Goal: Information Seeking & Learning: Learn about a topic

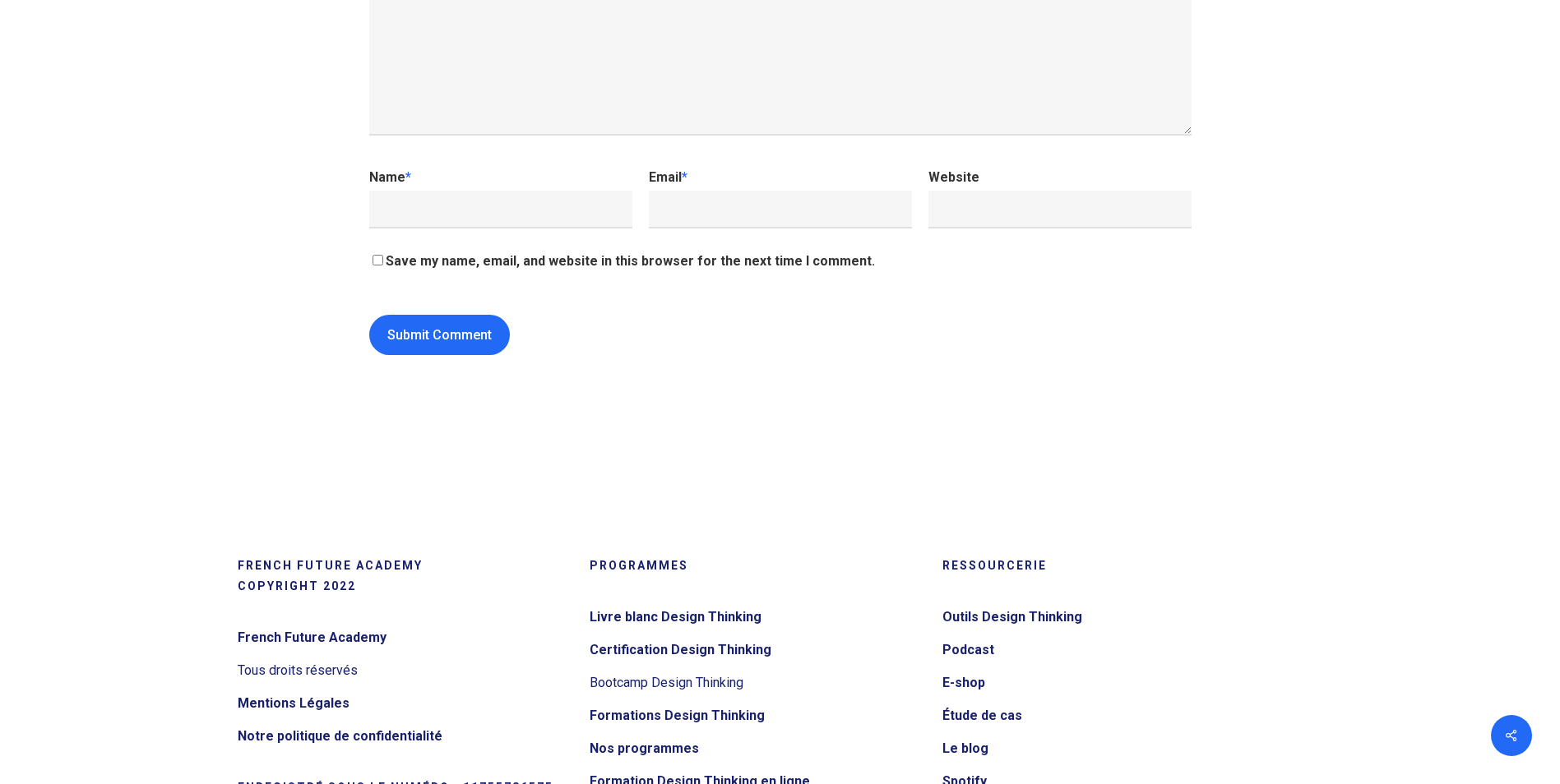
scroll to position [17505, 0]
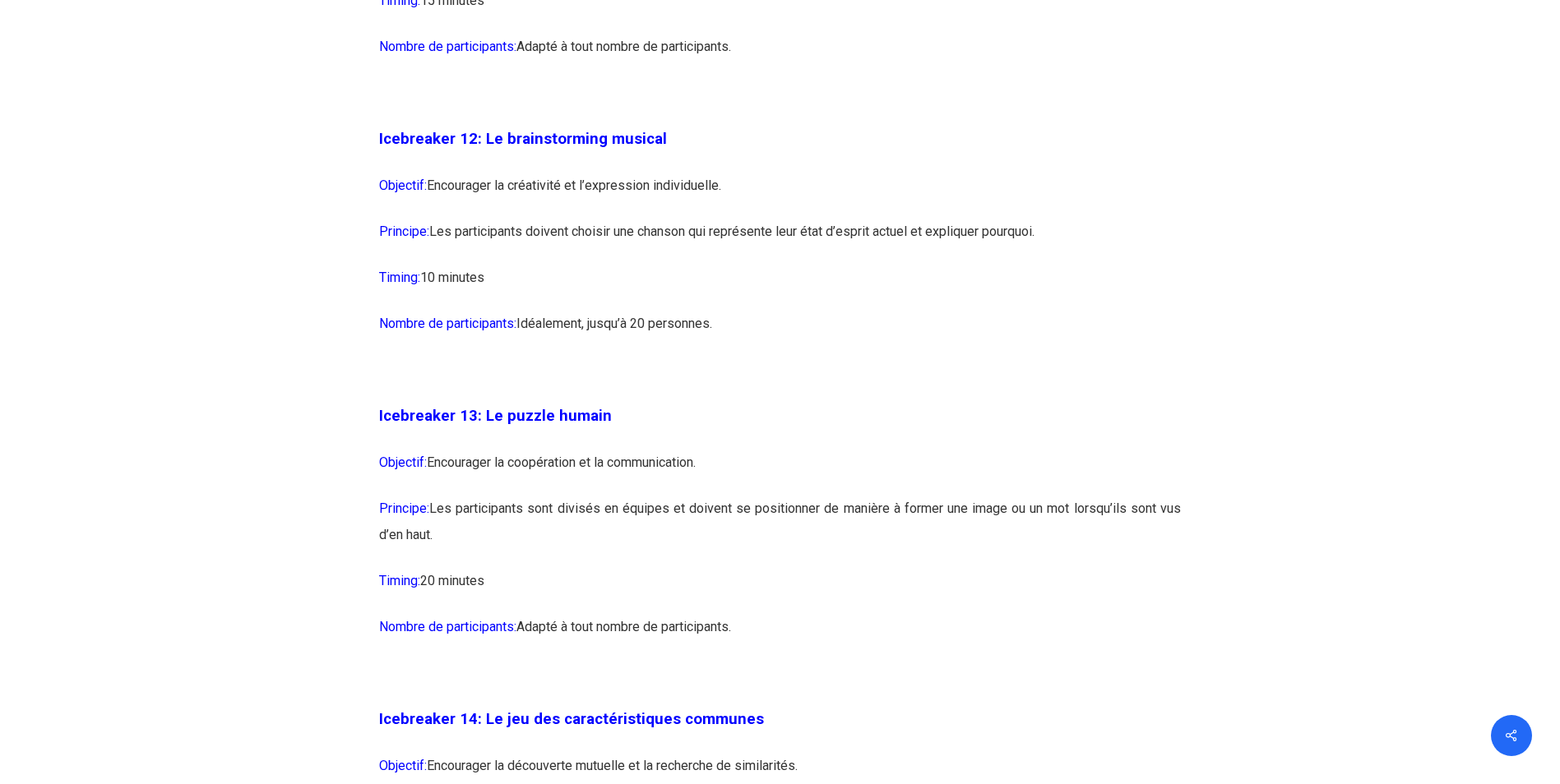
scroll to position [7232, 0]
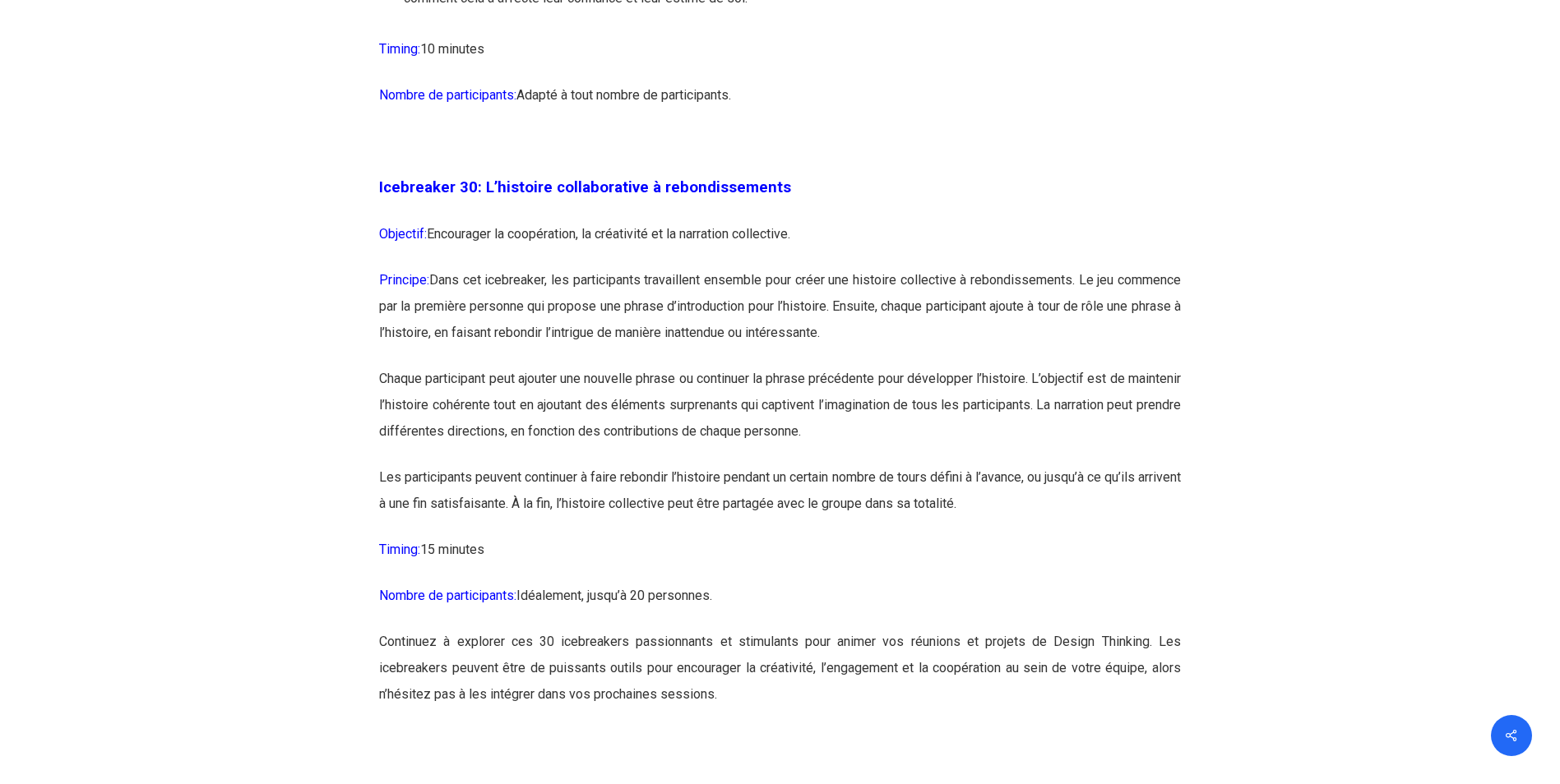
scroll to position [16355, 0]
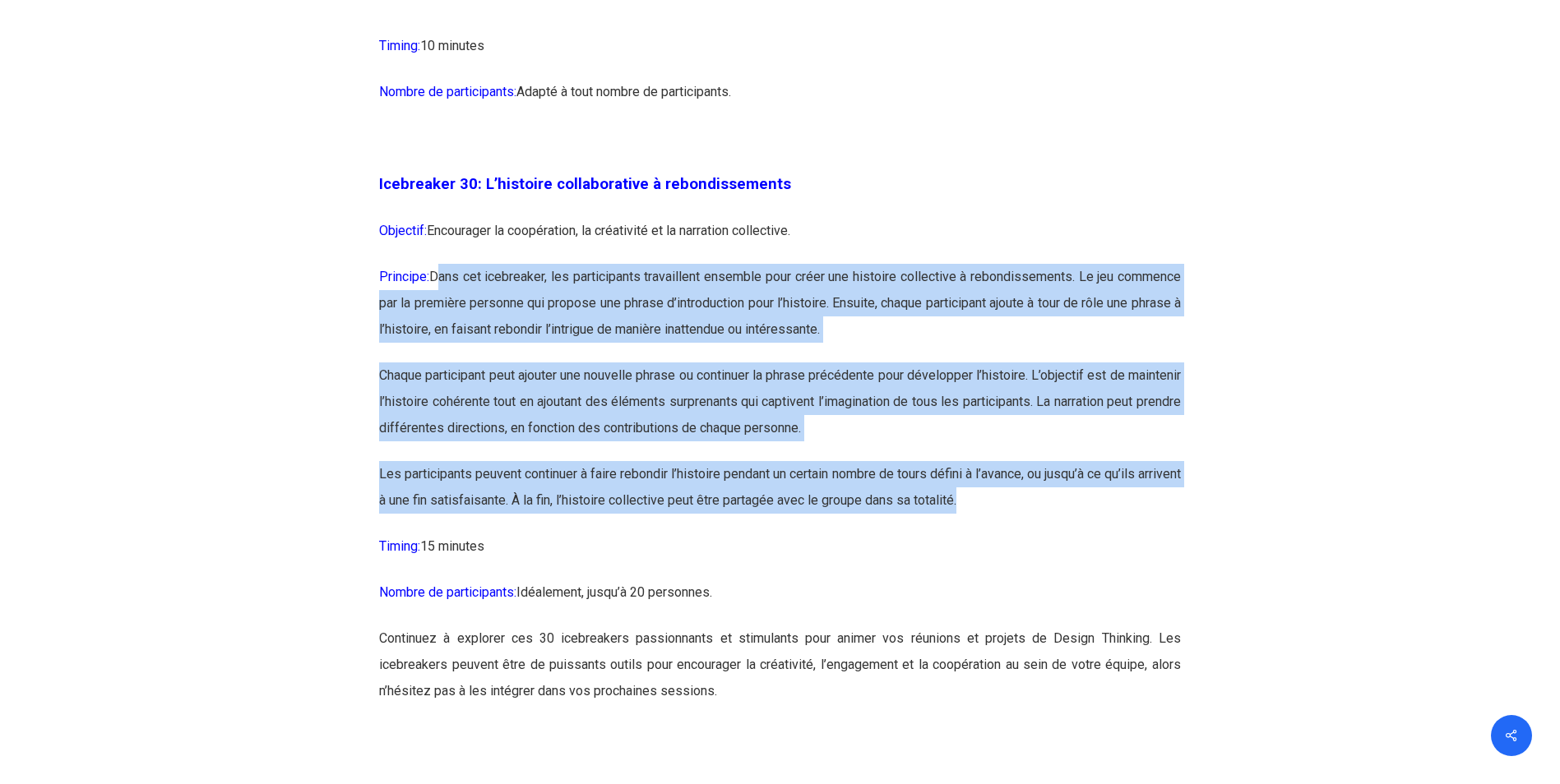
drag, startPoint x: 437, startPoint y: 358, endPoint x: 1159, endPoint y: 597, distance: 760.5
copy div "Dans cet icebreaker, les participants travaillent ensemble pour créer une histo…"
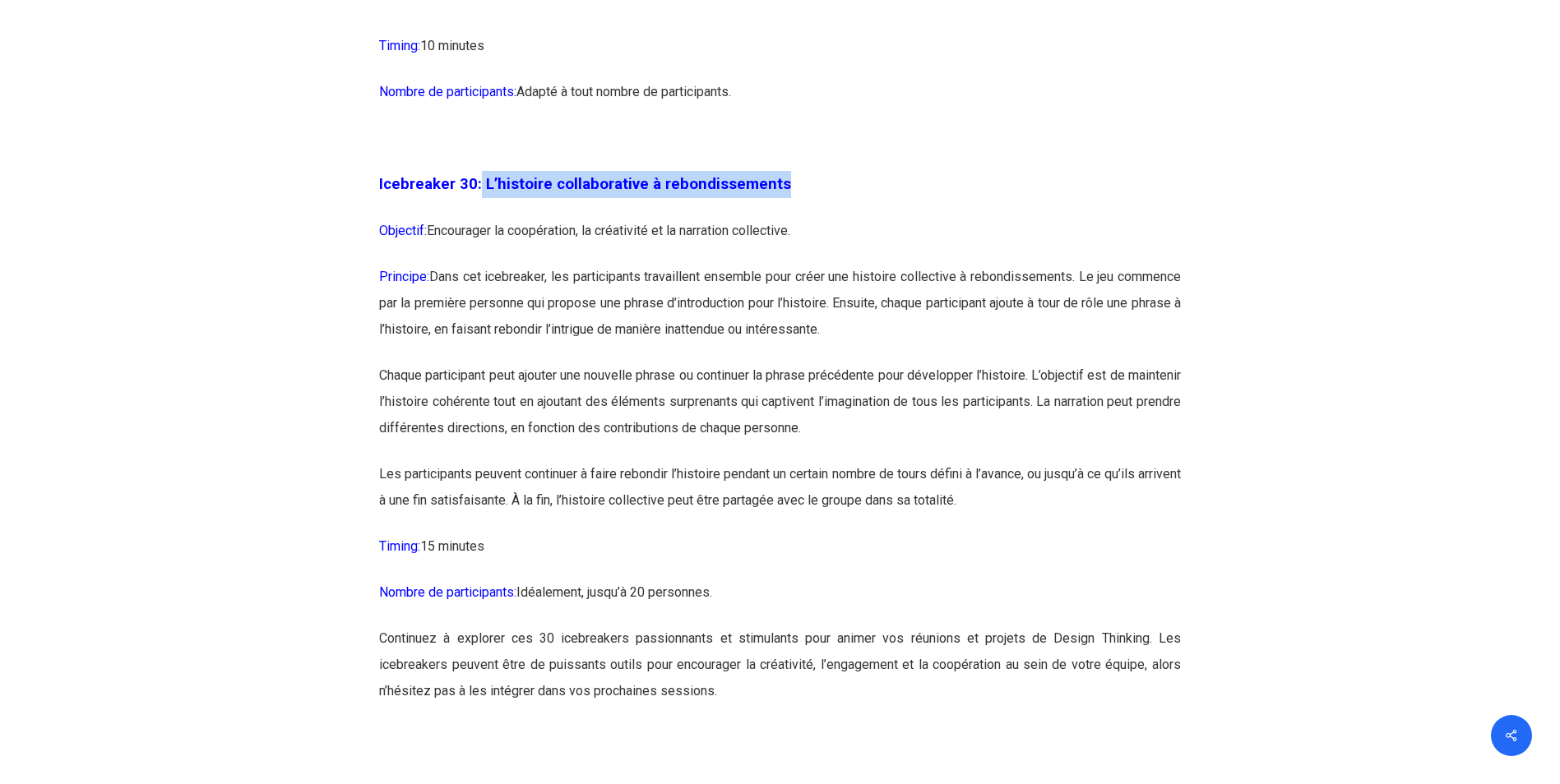
drag, startPoint x: 480, startPoint y: 262, endPoint x: 774, endPoint y: 254, distance: 294.1
click at [774, 193] on span "Icebreaker 30: L’histoire collaborative à rebondissements" at bounding box center [585, 183] width 412 height 18
copy span "L’histoire collaborative à rebondissements"
